Goal: Transaction & Acquisition: Purchase product/service

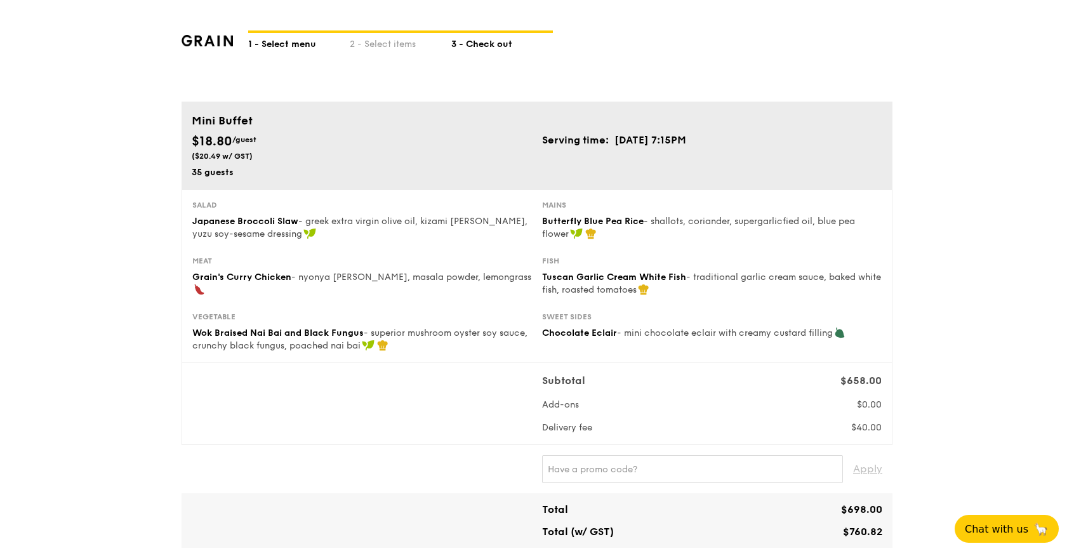
click at [282, 34] on div "1 - Select menu" at bounding box center [299, 42] width 102 height 18
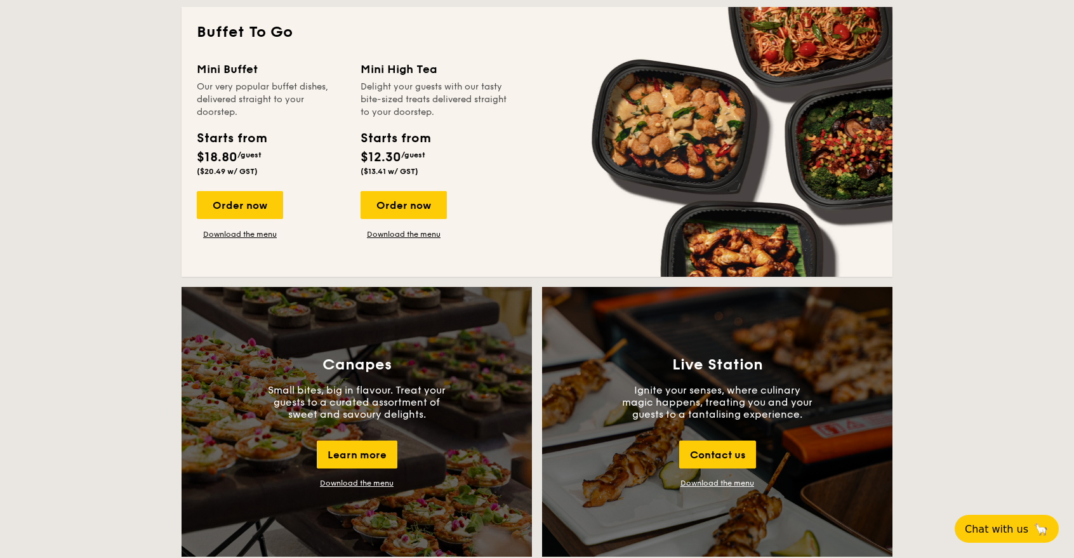
scroll to position [847, 0]
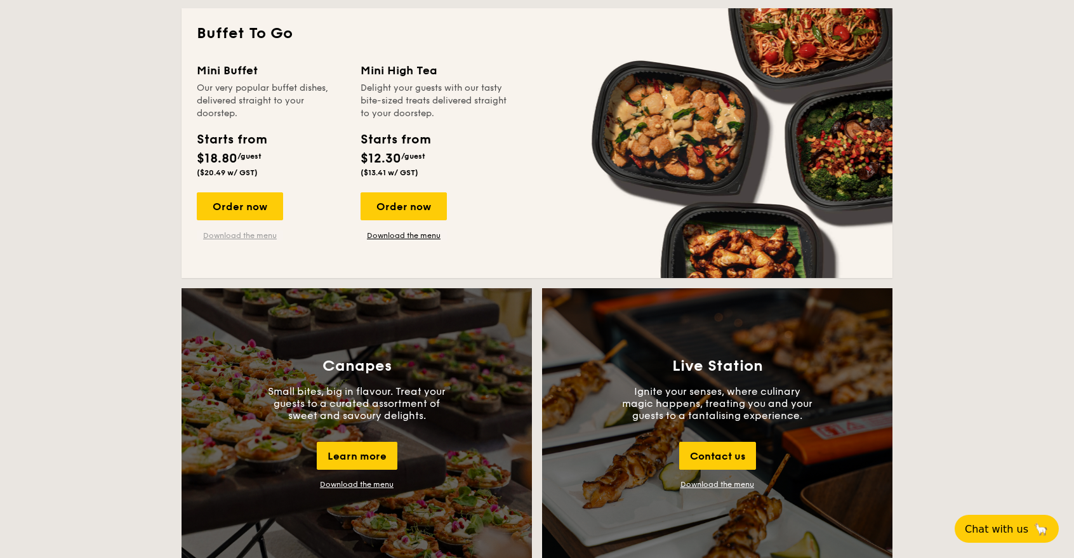
click at [244, 235] on link "Download the menu" at bounding box center [240, 235] width 86 height 10
click at [279, 206] on div "Order now" at bounding box center [240, 206] width 86 height 28
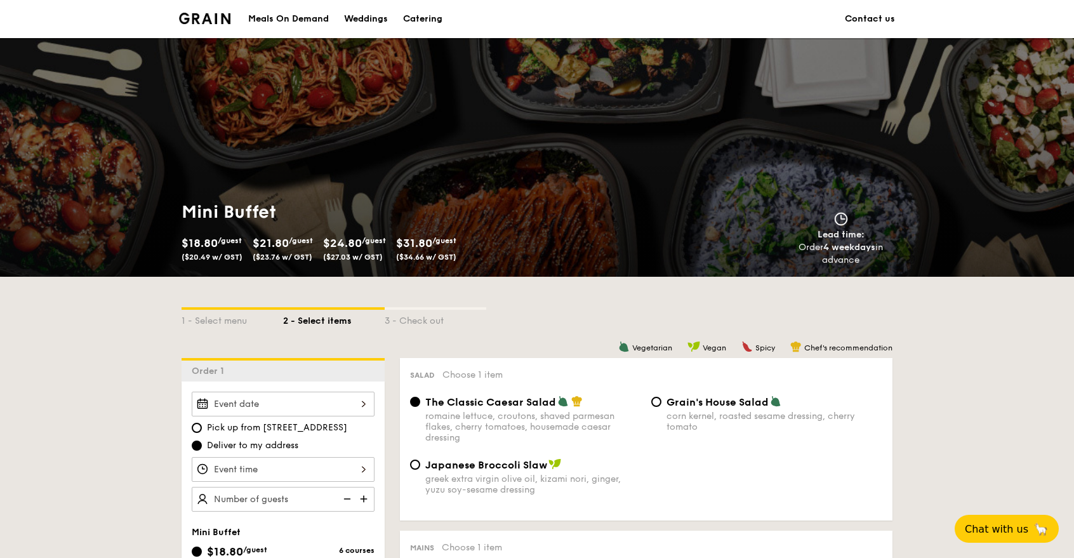
scroll to position [142, 0]
